Goal: Communication & Community: Answer question/provide support

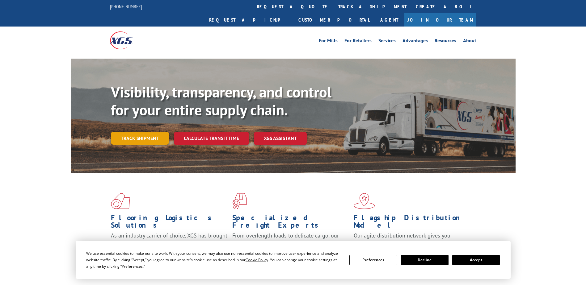
click at [140, 132] on link "Track shipment" at bounding box center [140, 138] width 58 height 13
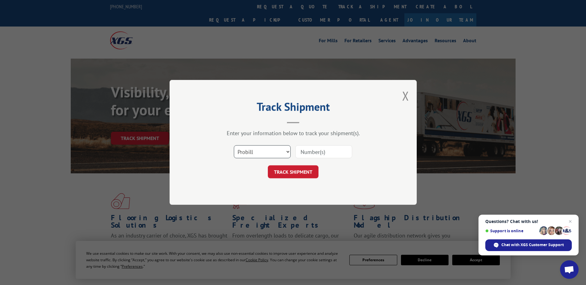
click at [289, 151] on select "Select category... Probill BOL PO" at bounding box center [262, 152] width 57 height 13
select select "bol"
click at [234, 146] on select "Select category... Probill BOL PO" at bounding box center [262, 152] width 57 height 13
click at [342, 152] on input at bounding box center [323, 152] width 57 height 13
paste input "5530768"
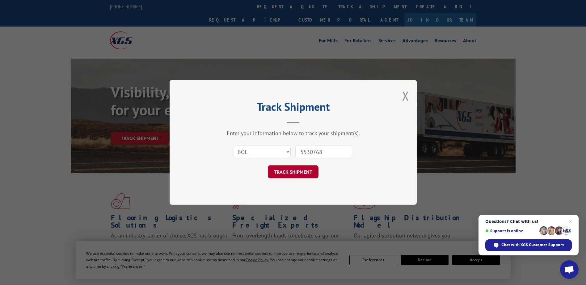
type input "5530768"
click at [288, 172] on button "TRACK SHIPMENT" at bounding box center [293, 172] width 51 height 13
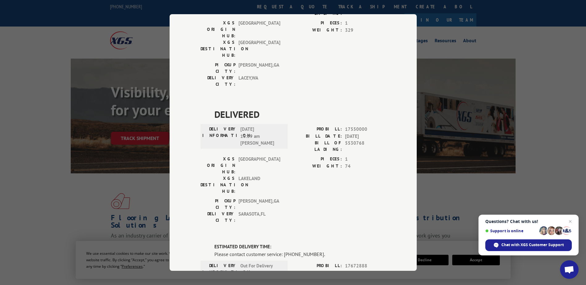
scroll to position [124, 0]
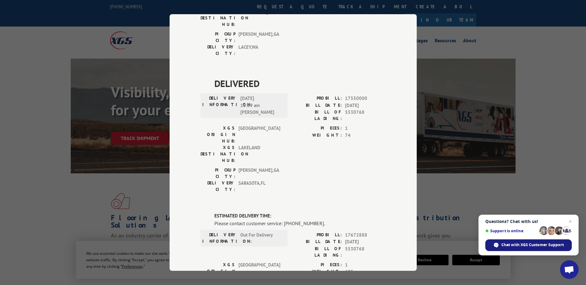
click at [535, 245] on span "Chat with XGS Customer Support" at bounding box center [532, 245] width 62 height 6
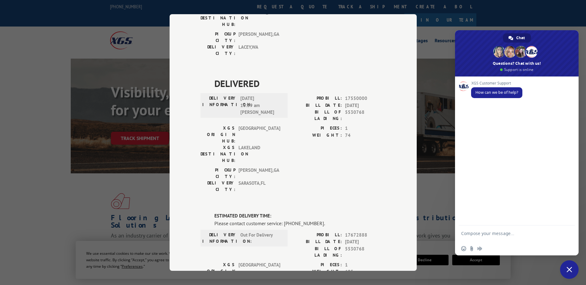
click at [506, 235] on textarea "Compose your message..." at bounding box center [510, 236] width 98 height 11
type textarea "Can you please advise if PO 20543284"
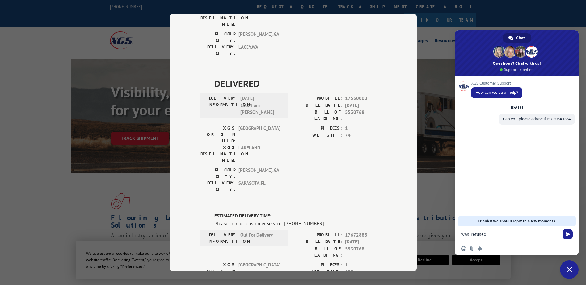
type textarea "was refused?"
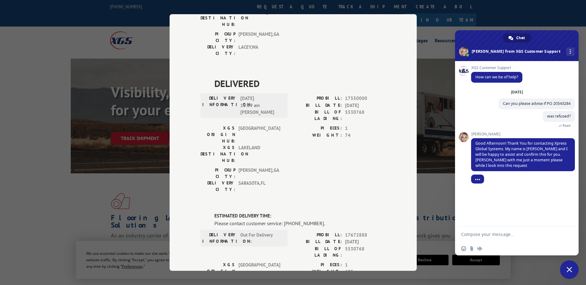
click at [499, 236] on textarea "Compose your message..." at bounding box center [510, 235] width 98 height 6
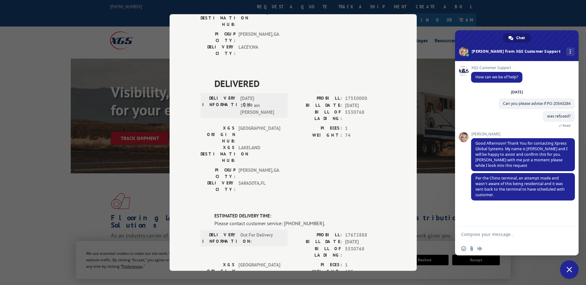
click at [530, 238] on form at bounding box center [510, 235] width 98 height 17
click at [513, 235] on textarea "Compose your message..." at bounding box center [510, 235] width 98 height 6
type textarea "Ok they store is saying the customer doesnt want it"
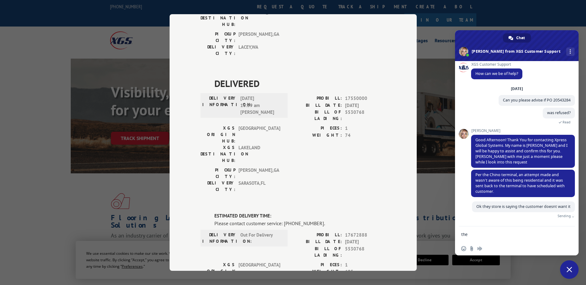
scroll to position [2, 0]
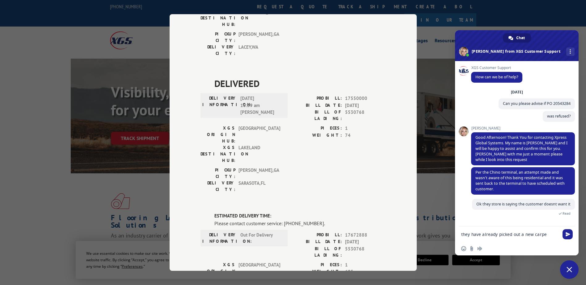
type textarea "they have already picked out a new carpet"
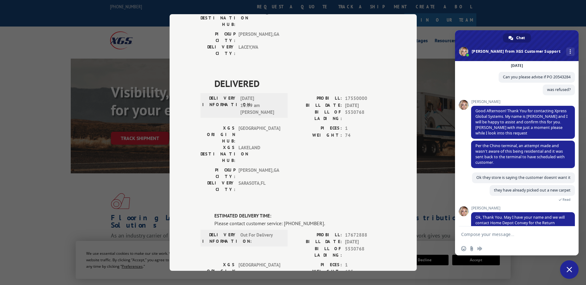
scroll to position [47, 0]
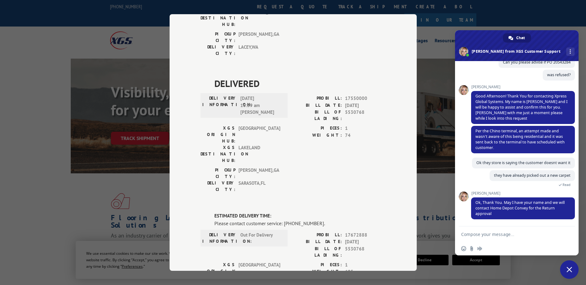
click at [489, 235] on textarea "Compose your message..." at bounding box center [510, 235] width 98 height 6
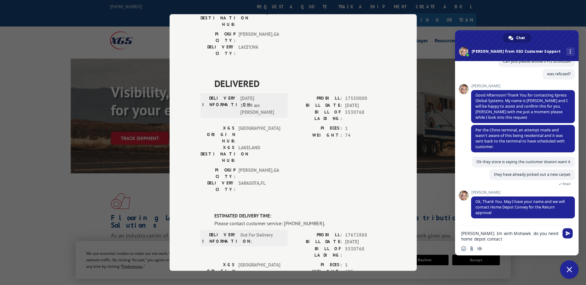
type textarea "[PERSON_NAME]. Im with Mohawk. do you need home depot contact?"
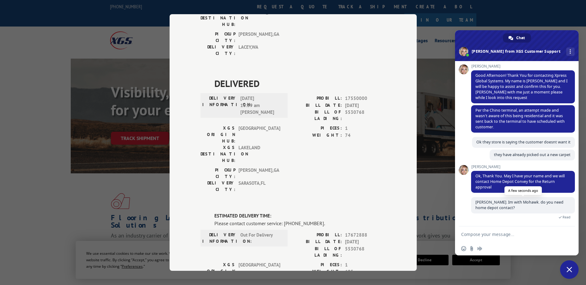
scroll to position [75, 0]
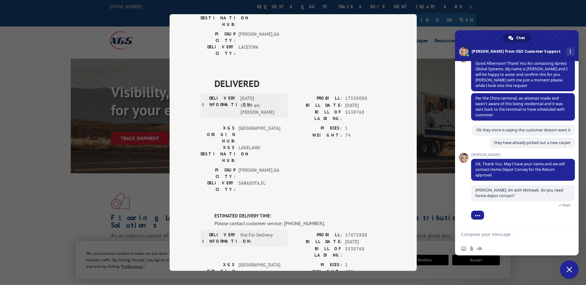
click at [521, 236] on textarea "Compose your message..." at bounding box center [510, 235] width 98 height 6
click at [505, 235] on textarea "Compose your message..." at bounding box center [510, 235] width 98 height 6
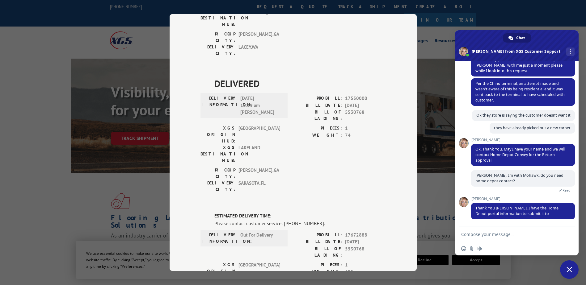
click at [523, 231] on form at bounding box center [510, 235] width 98 height 17
click at [523, 235] on textarea "Compose your message..." at bounding box center [510, 235] width 98 height 6
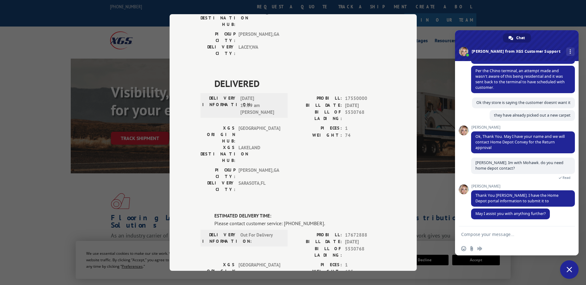
scroll to position [107, 0]
click at [521, 243] on div "Insert an emoji Send a file Audio message" at bounding box center [517, 249] width 124 height 14
click at [520, 238] on form at bounding box center [510, 235] width 98 height 17
click at [521, 235] on textarea "Compose your message..." at bounding box center [510, 235] width 98 height 6
type textarea "How long will this take?"
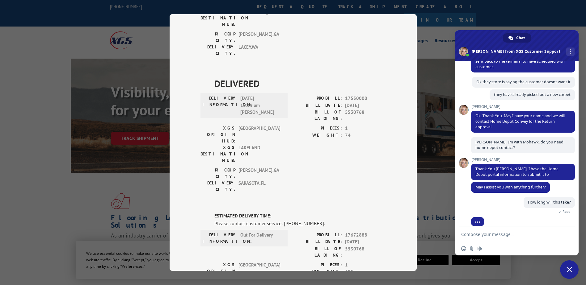
scroll to position [134, 0]
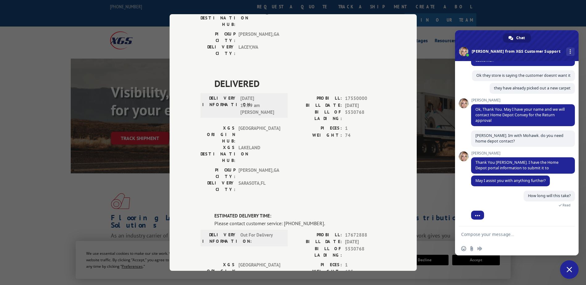
click at [486, 234] on textarea "Compose your message..." at bounding box center [510, 235] width 98 height 6
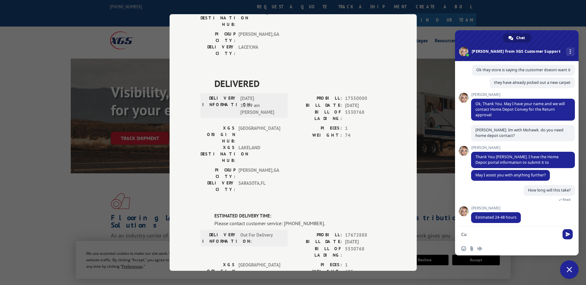
type textarea "C"
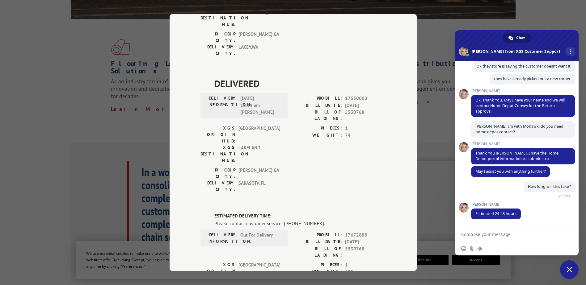
scroll to position [185, 0]
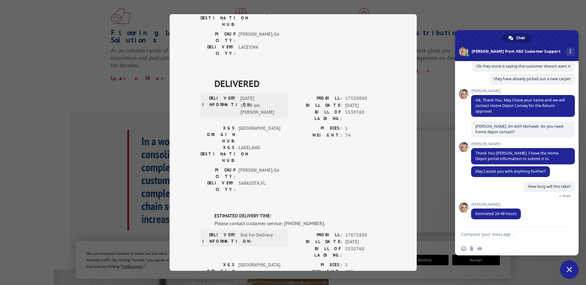
click at [520, 233] on textarea "Compose your message..." at bounding box center [510, 235] width 98 height 6
type textarea "Okay thank you"
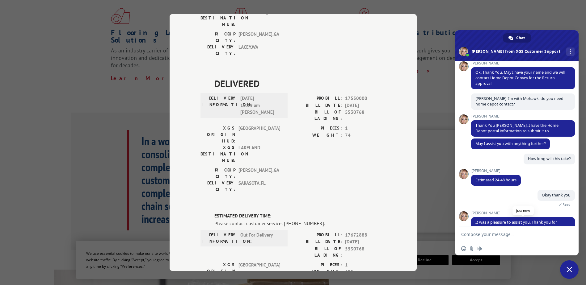
scroll to position [221, 0]
